Goal: Task Accomplishment & Management: Use online tool/utility

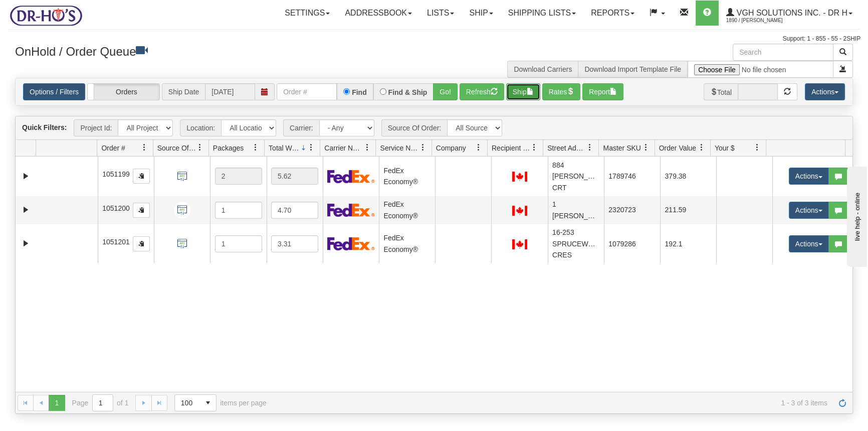
click at [525, 95] on button "Ship" at bounding box center [523, 91] width 34 height 17
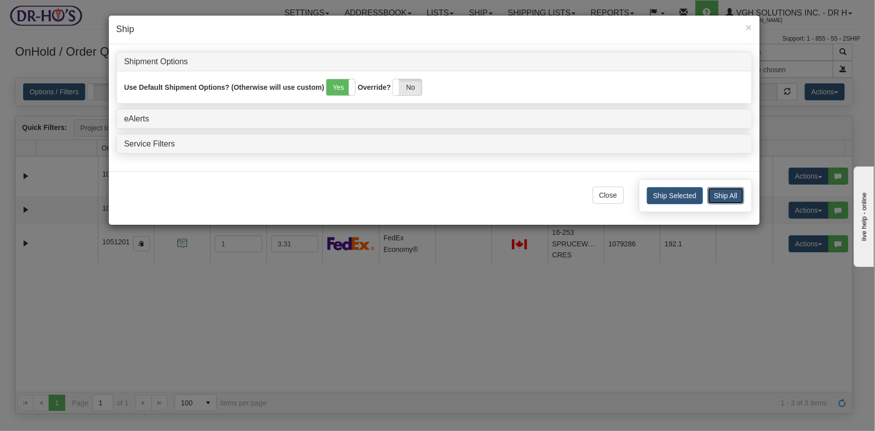
click at [722, 196] on button "Ship All" at bounding box center [725, 195] width 37 height 17
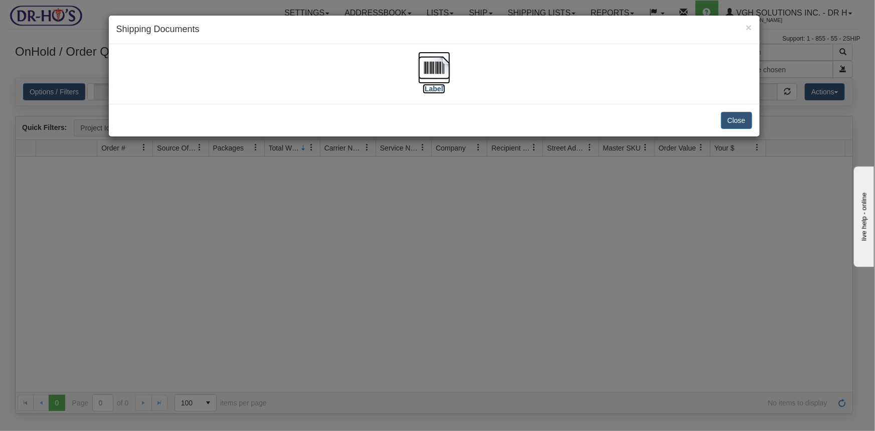
click at [431, 73] on img at bounding box center [434, 68] width 32 height 32
drag, startPoint x: 734, startPoint y: 119, endPoint x: 724, endPoint y: 119, distance: 9.5
click at [734, 119] on button "Close" at bounding box center [736, 120] width 31 height 17
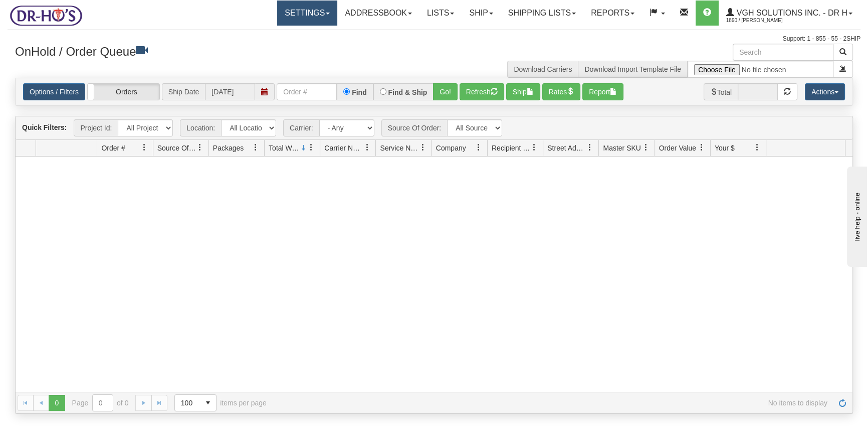
drag, startPoint x: 280, startPoint y: 13, endPoint x: 285, endPoint y: 21, distance: 9.5
click at [281, 13] on link "Settings" at bounding box center [307, 13] width 60 height 25
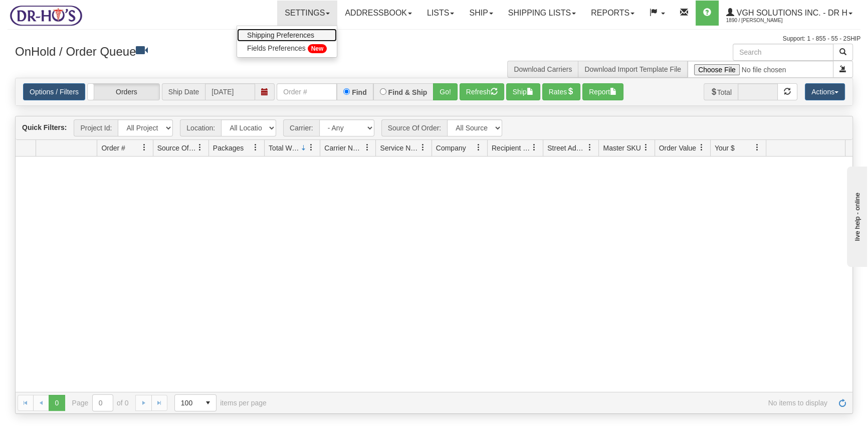
click at [270, 39] on link "Shipping Preferences" at bounding box center [287, 35] width 100 height 13
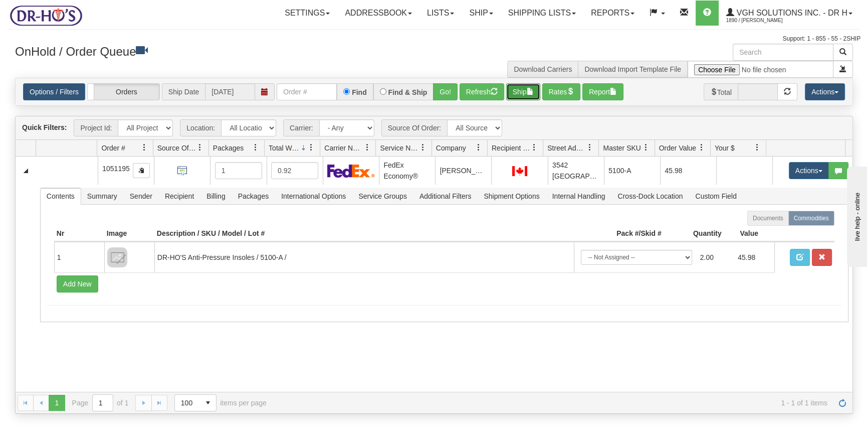
click at [516, 90] on button "Ship" at bounding box center [523, 91] width 34 height 17
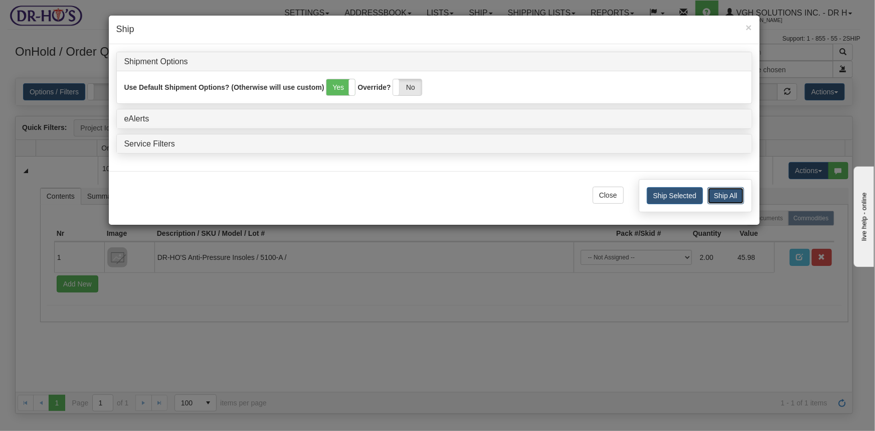
click at [719, 191] on button "Ship All" at bounding box center [725, 195] width 37 height 17
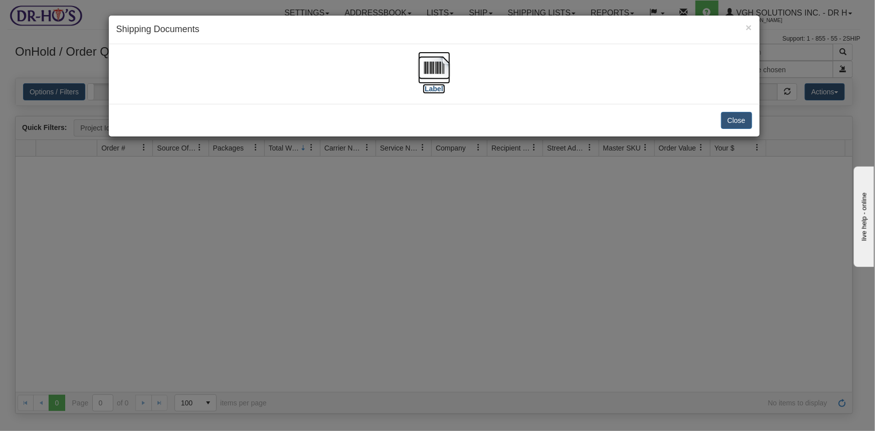
click at [444, 60] on img at bounding box center [434, 68] width 32 height 32
drag, startPoint x: 487, startPoint y: 347, endPoint x: 497, endPoint y: 332, distance: 18.0
click at [495, 335] on div "× Shipping Documents [Label] Close" at bounding box center [437, 215] width 875 height 431
